Goal: Check status: Check status

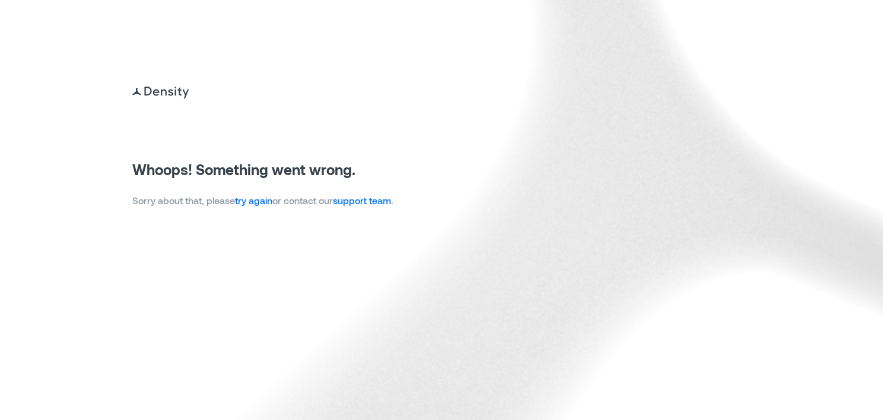
click at [258, 207] on p "Sorry about that, please try again or contact our support team ." at bounding box center [262, 200] width 261 height 14
click at [256, 199] on link "try again" at bounding box center [253, 200] width 37 height 11
